Goal: Transaction & Acquisition: Purchase product/service

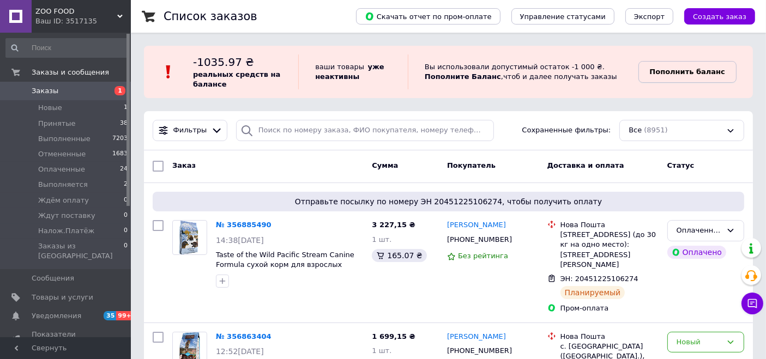
click at [660, 68] on link "Пополнить баланс" at bounding box center [687, 72] width 98 height 22
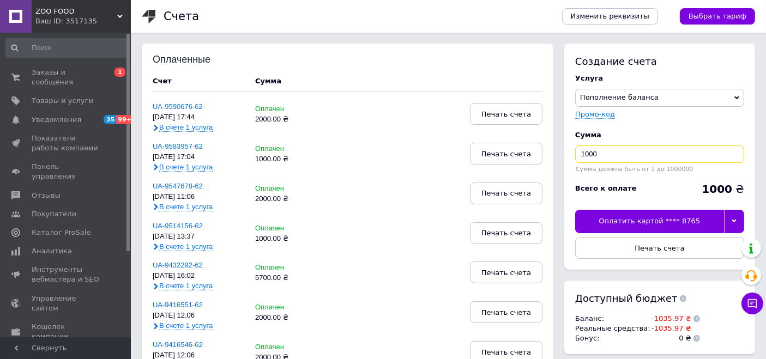
drag, startPoint x: 585, startPoint y: 152, endPoint x: 570, endPoint y: 155, distance: 15.0
click at [570, 155] on div "Создание счета Услуга Пополнение баланса Premium-дизайн Промо-код Сумма 1000 Су…" at bounding box center [659, 157] width 191 height 226
type input "2000"
click at [729, 213] on div at bounding box center [734, 221] width 20 height 23
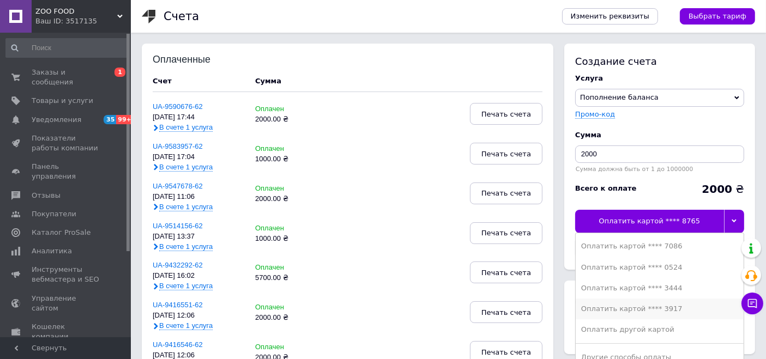
click at [672, 302] on li "Оплатить картой **** 3917" at bounding box center [659, 309] width 168 height 21
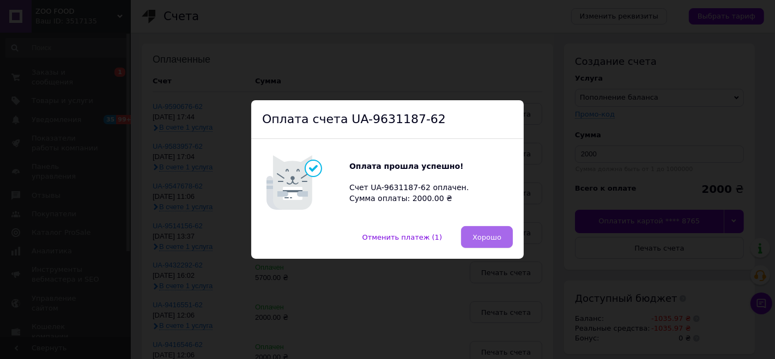
click at [489, 242] on button "Хорошо" at bounding box center [487, 237] width 52 height 22
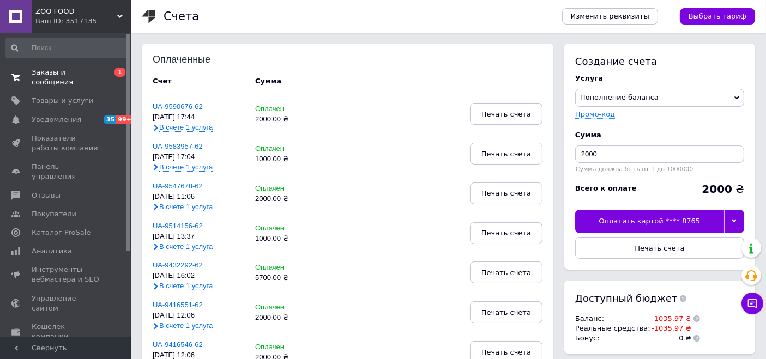
click at [50, 79] on link "Заказы и сообщения 0 1" at bounding box center [67, 77] width 134 height 28
